Goal: Task Accomplishment & Management: Manage account settings

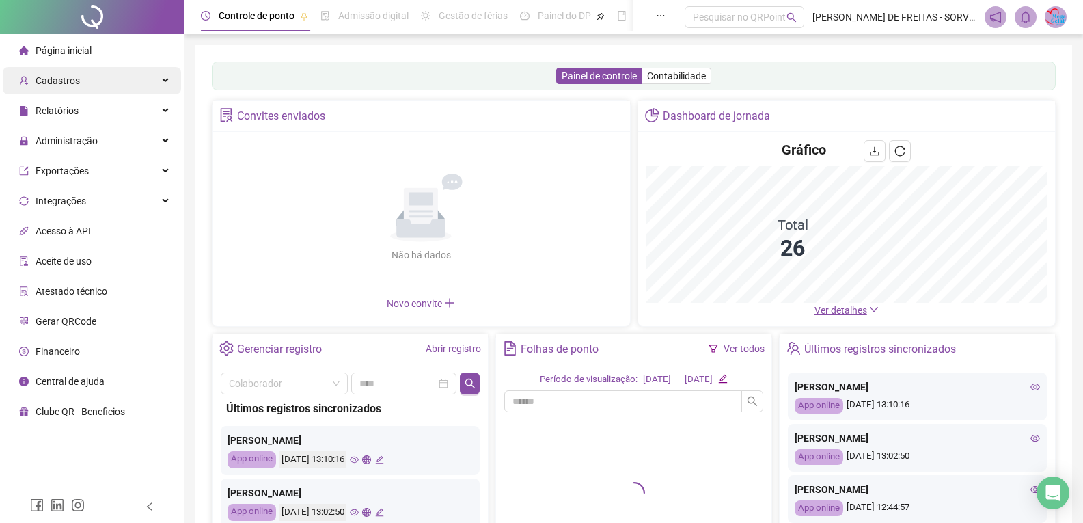
click at [169, 75] on div "Cadastros" at bounding box center [92, 80] width 178 height 27
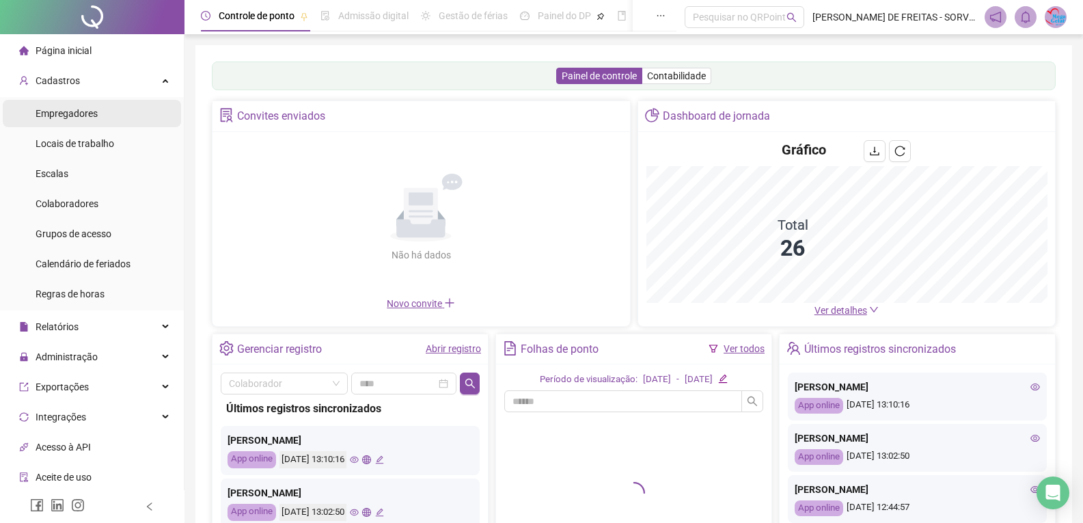
click at [99, 112] on li "Empregadores" at bounding box center [92, 113] width 178 height 27
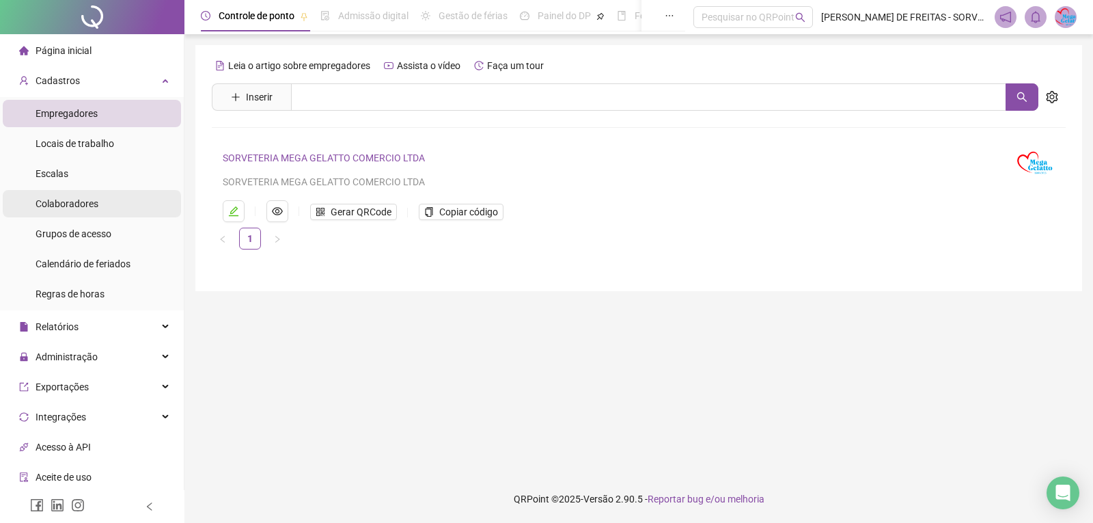
click at [74, 209] on span "Colaboradores" at bounding box center [67, 203] width 63 height 11
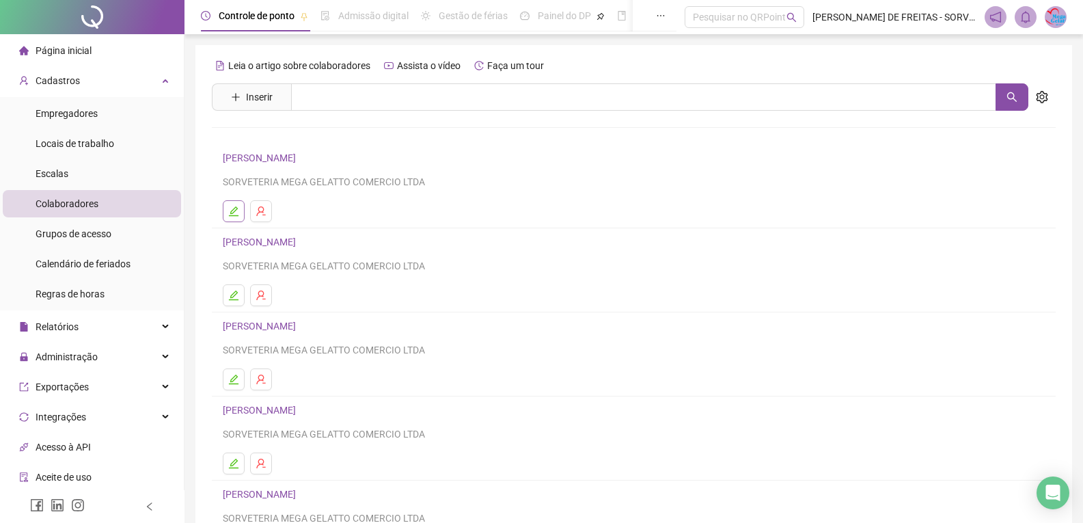
click at [235, 208] on icon "edit" at bounding box center [233, 211] width 11 height 11
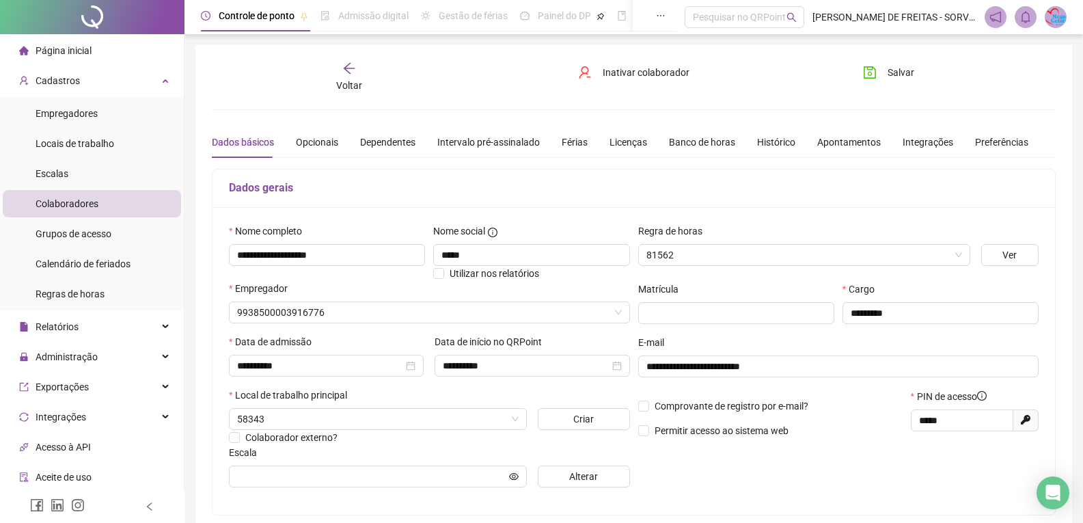
type input "**********"
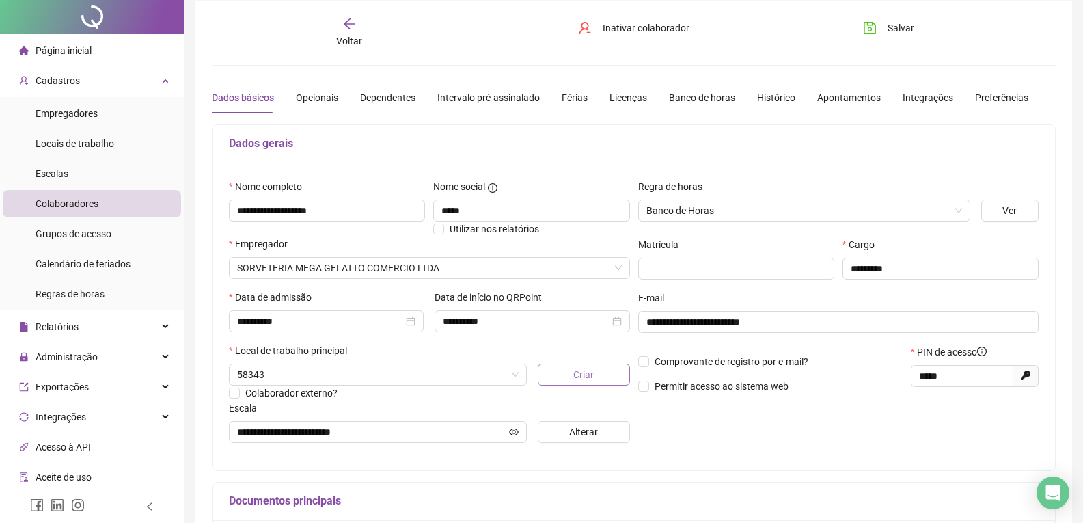
scroll to position [68, 0]
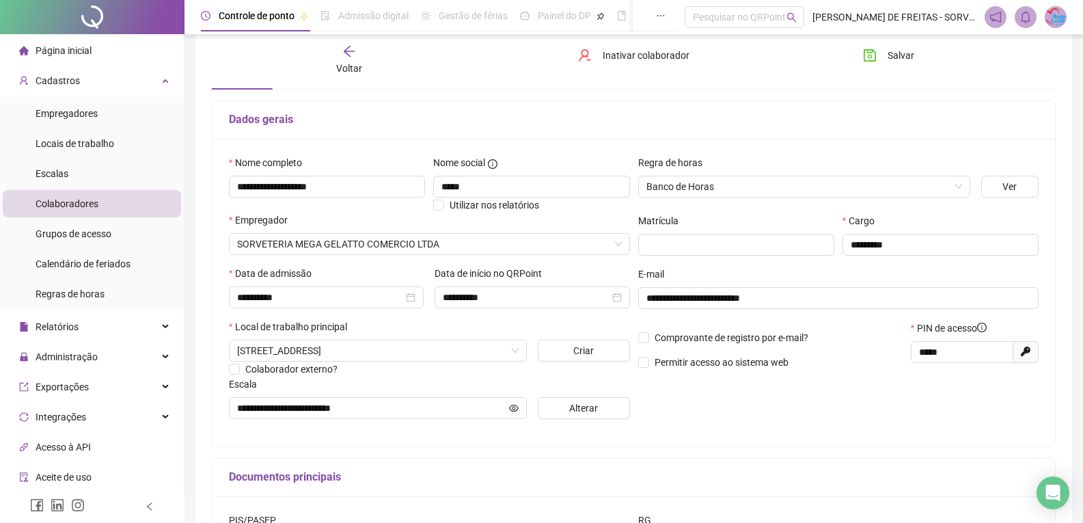
click at [876, 465] on div "Documentos principais" at bounding box center [634, 478] width 843 height 38
click at [370, 63] on div "Voltar" at bounding box center [349, 59] width 132 height 31
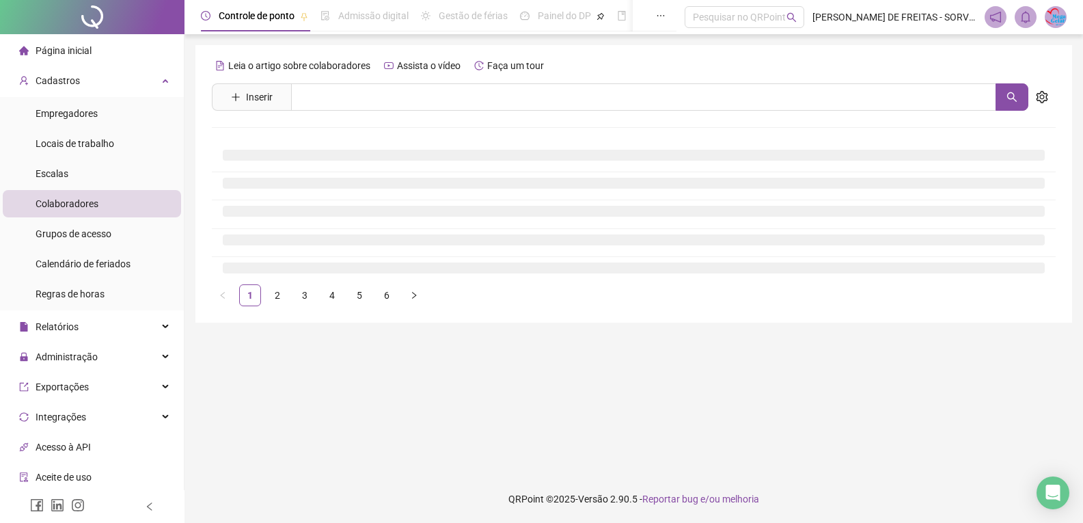
scroll to position [0, 0]
